Goal: Submit feedback/report problem: Submit feedback/report problem

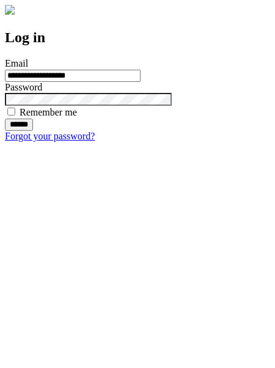
click at [33, 131] on input "******" at bounding box center [19, 124] width 28 height 12
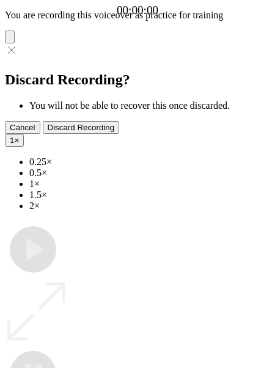
type input "**********"
